Goal: Transaction & Acquisition: Register for event/course

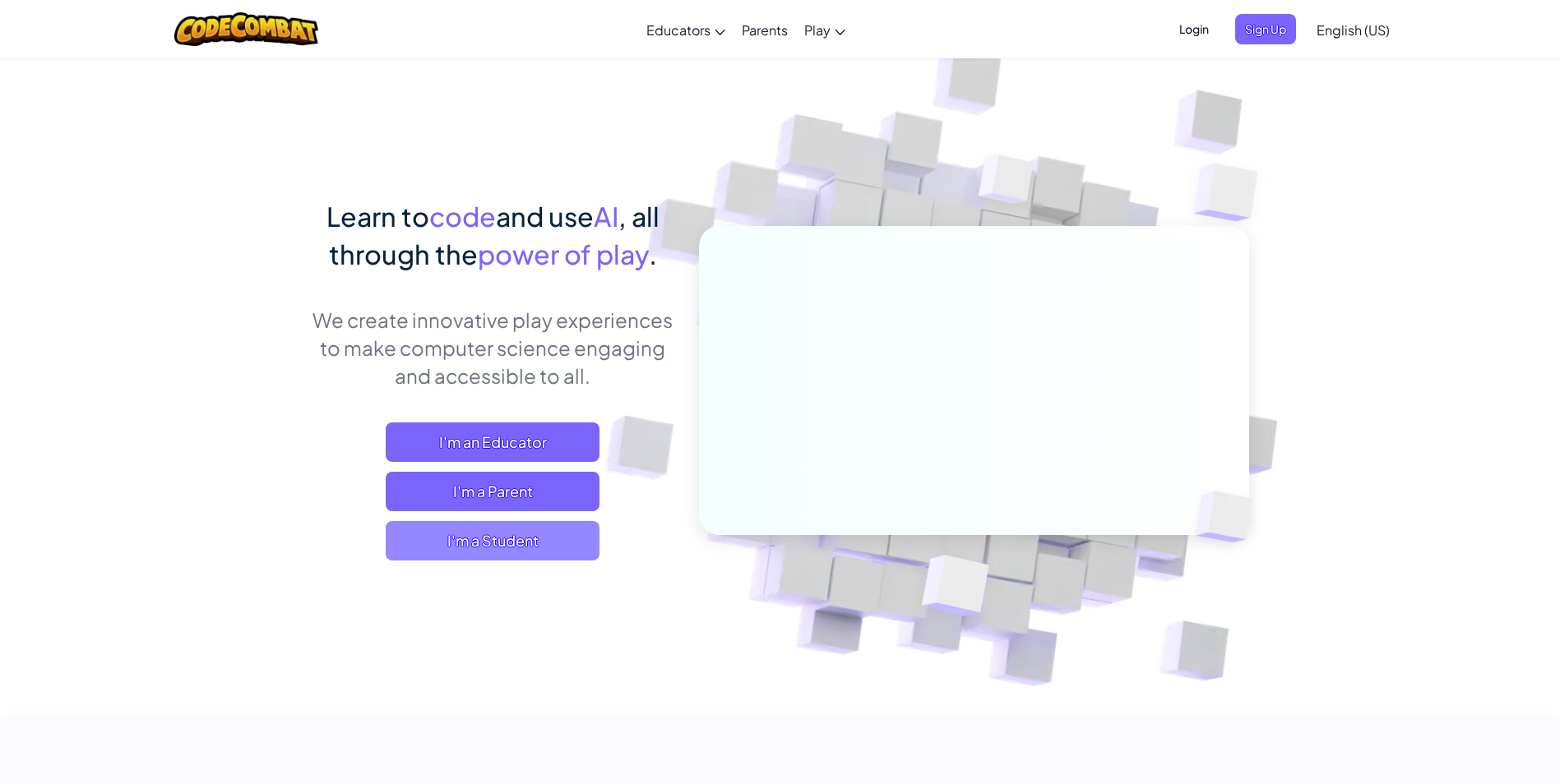
click at [552, 544] on span "I'm a Student" at bounding box center [492, 540] width 213 height 39
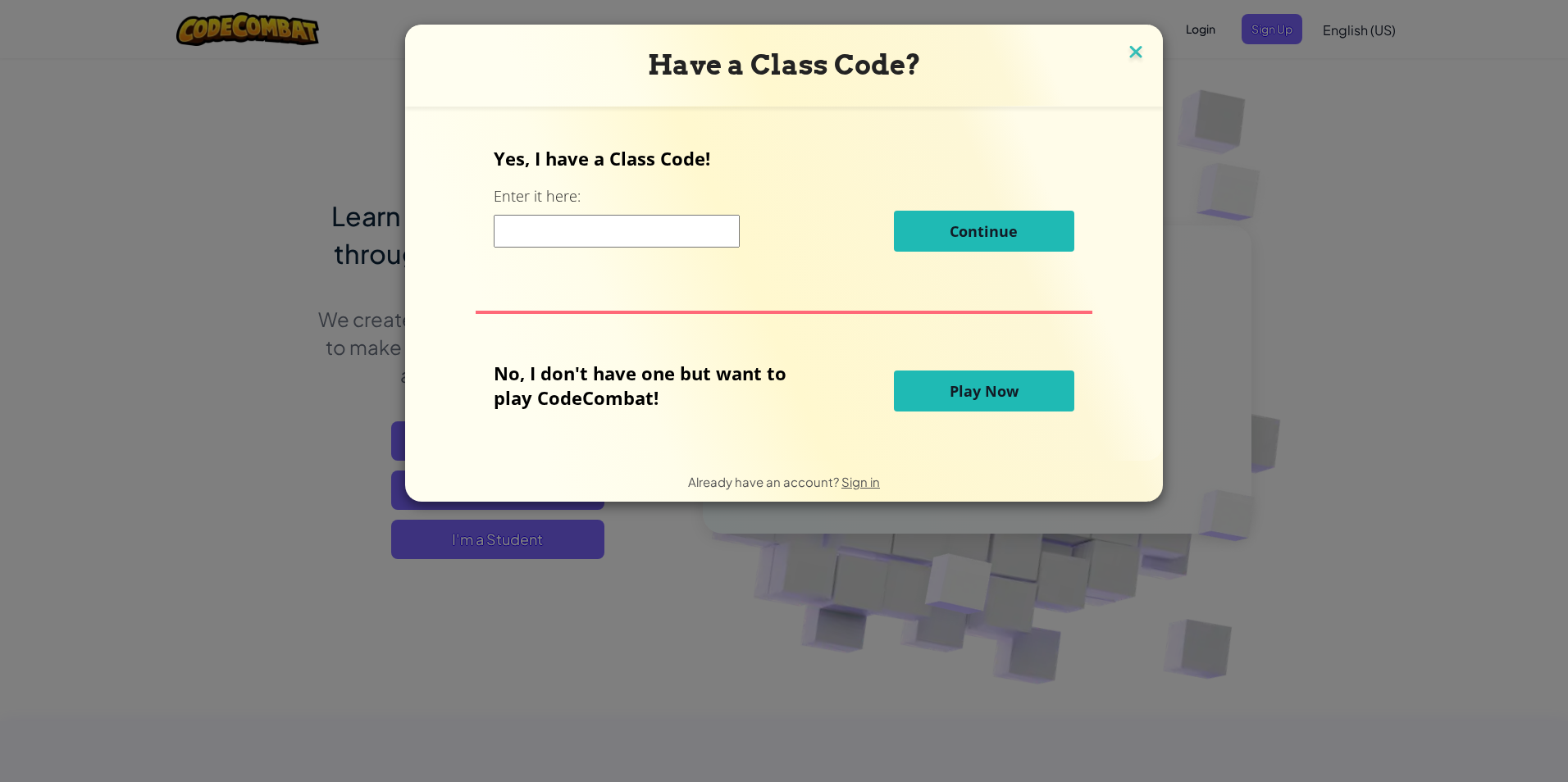
click at [1125, 46] on img at bounding box center [1135, 53] width 21 height 24
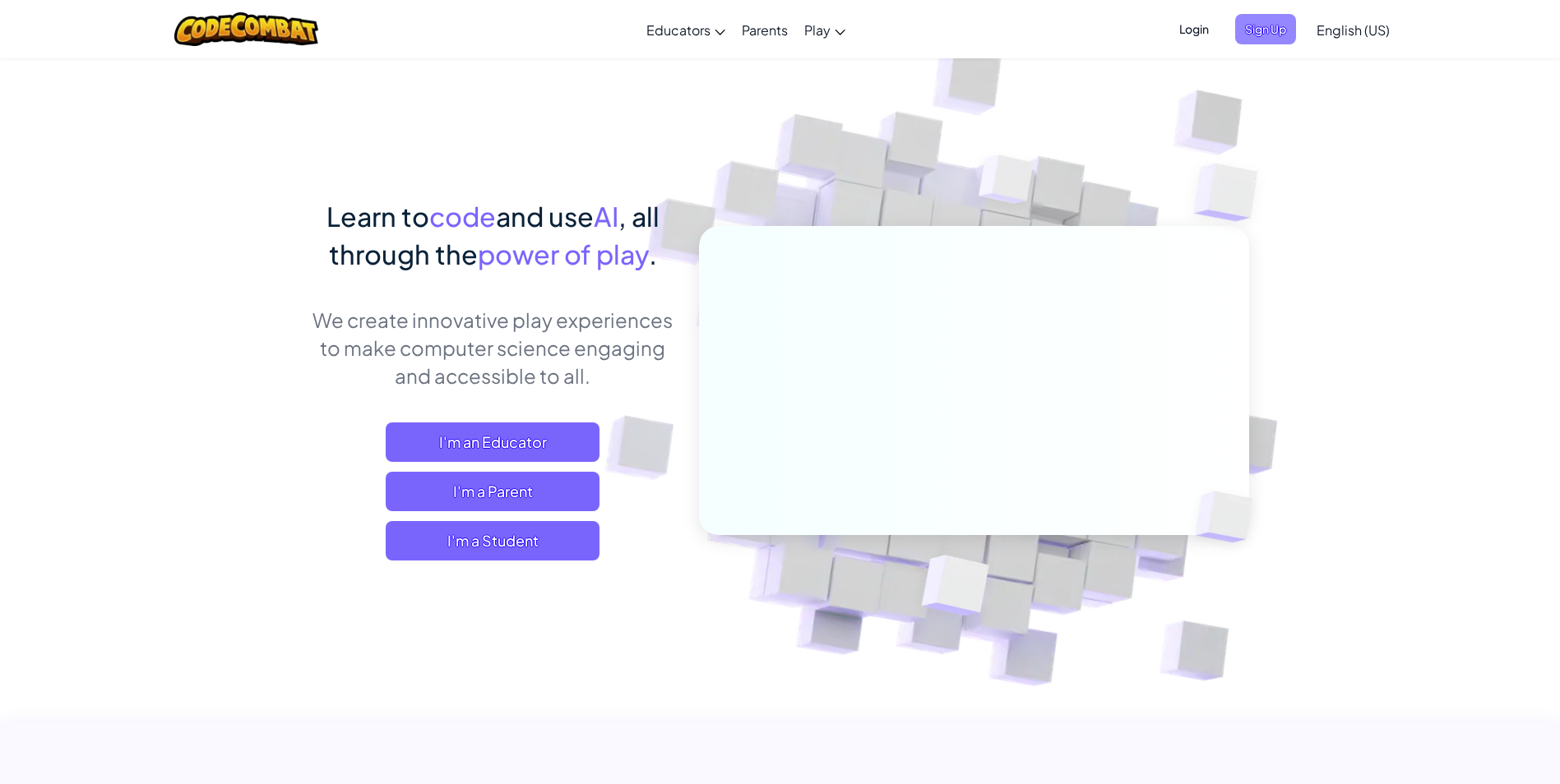
click at [1286, 25] on span "Sign Up" at bounding box center [1265, 29] width 61 height 31
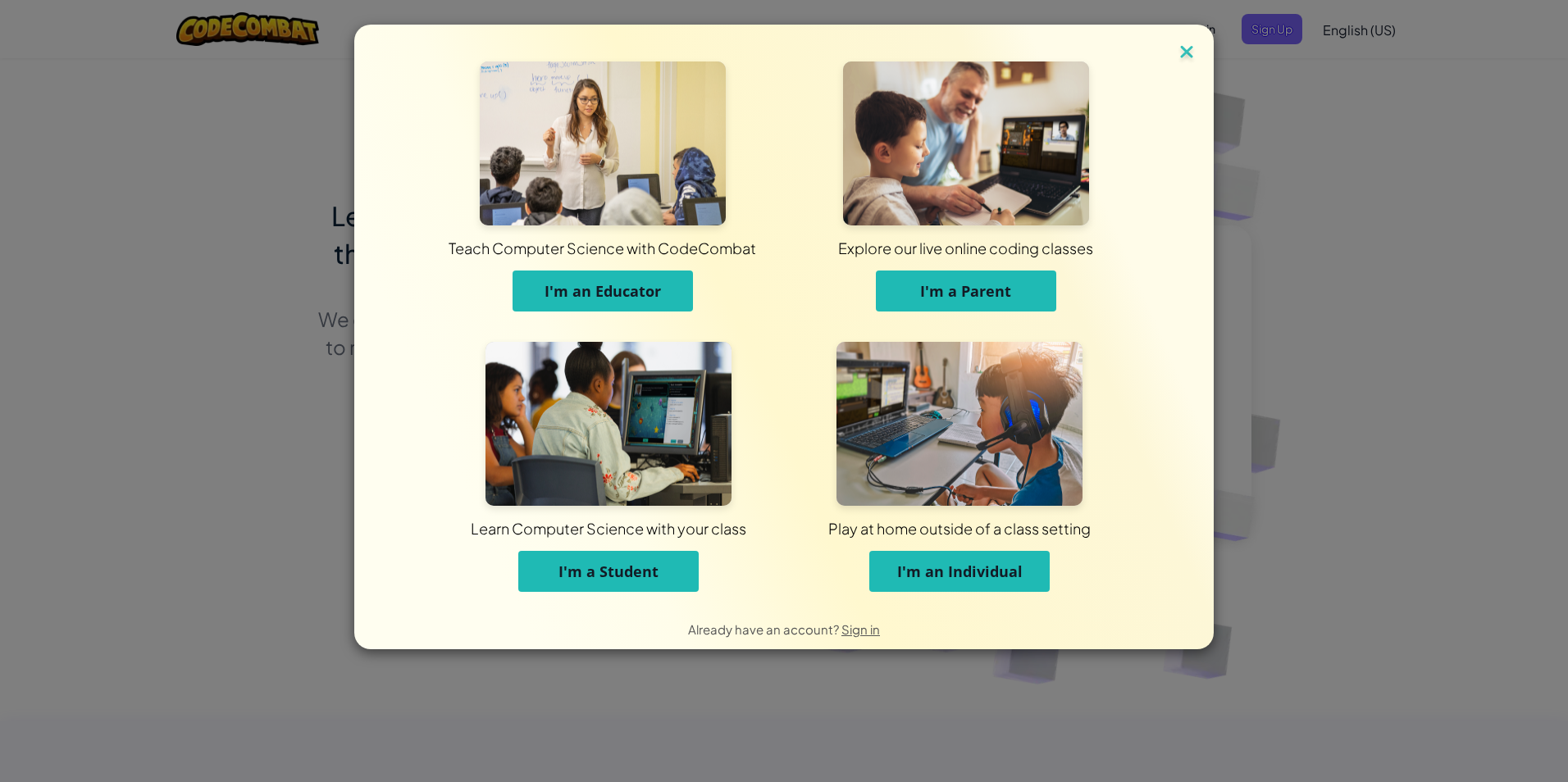
click at [1187, 50] on img at bounding box center [1186, 53] width 21 height 24
